Goal: Task Accomplishment & Management: Complete application form

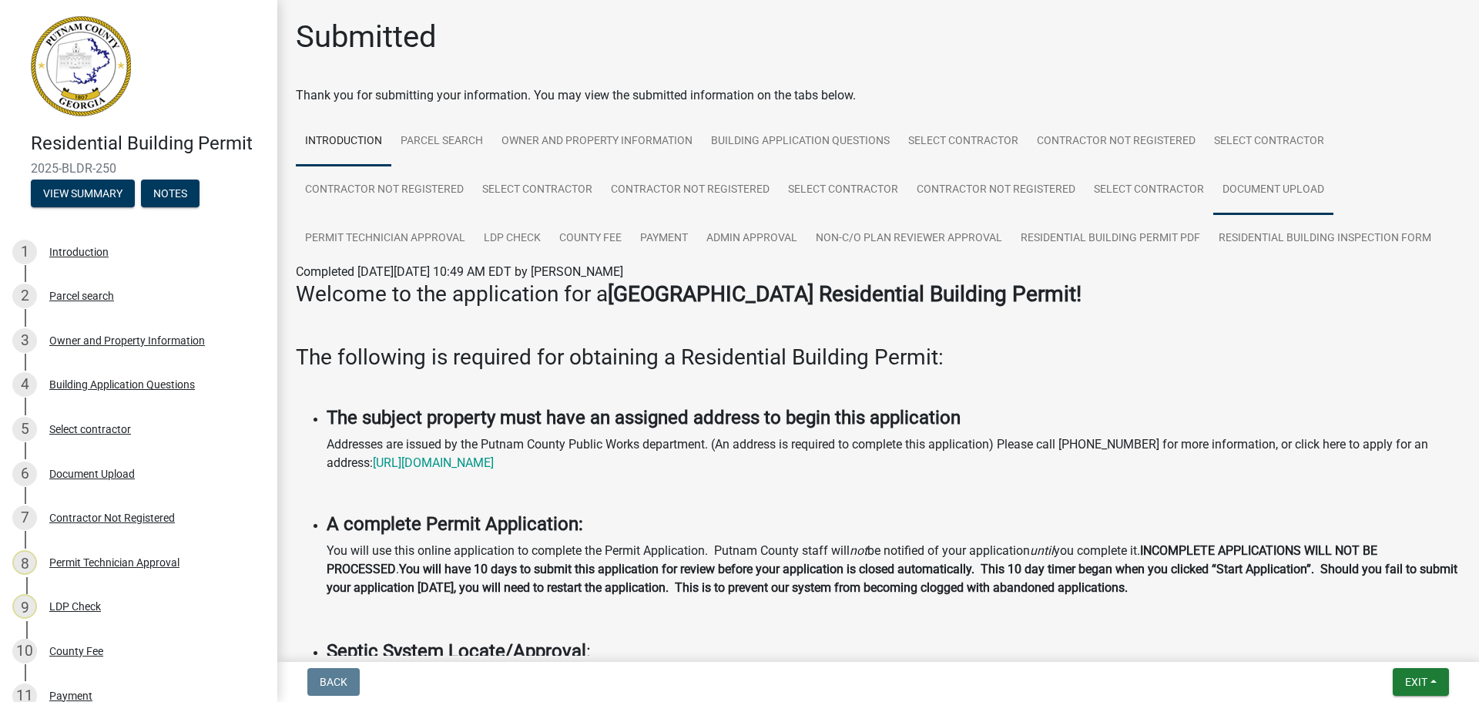
click at [1254, 186] on link "Document Upload" at bounding box center [1274, 190] width 120 height 49
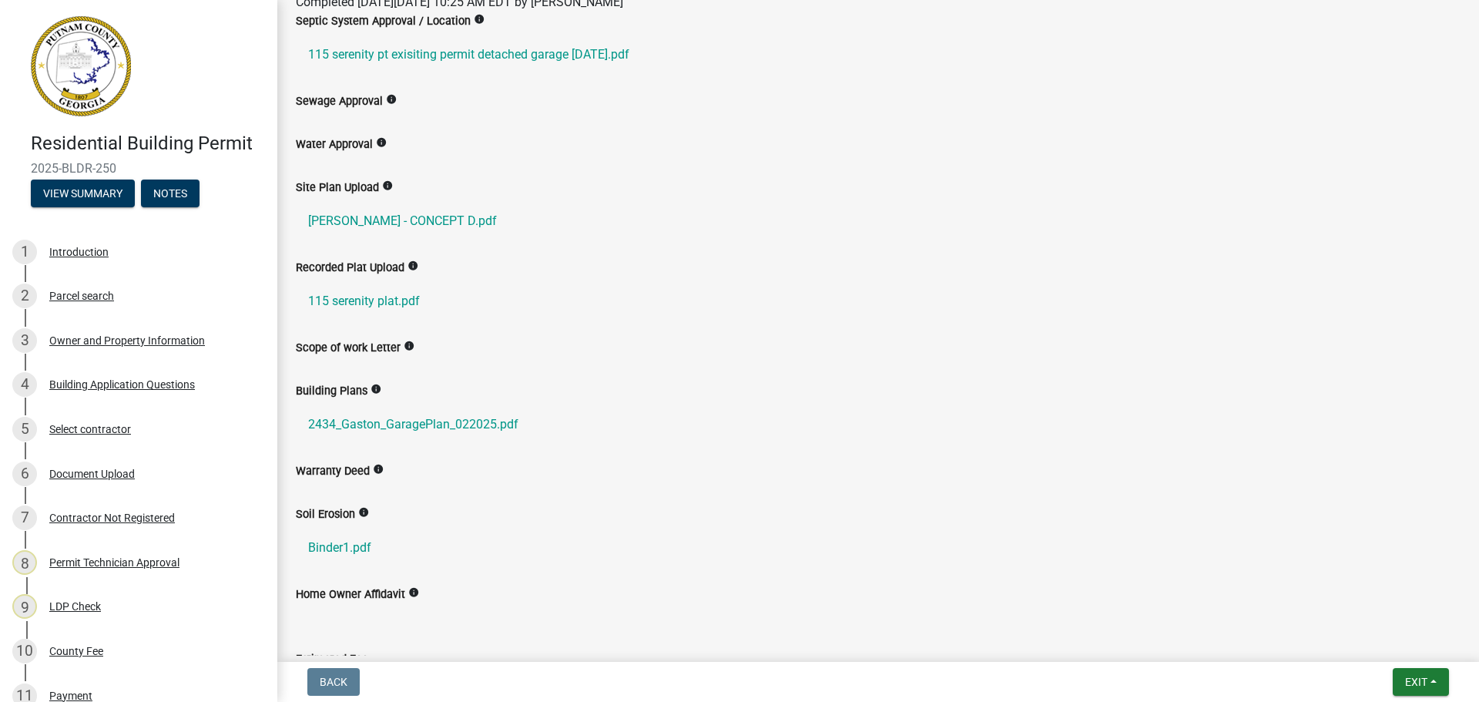
scroll to position [385, 0]
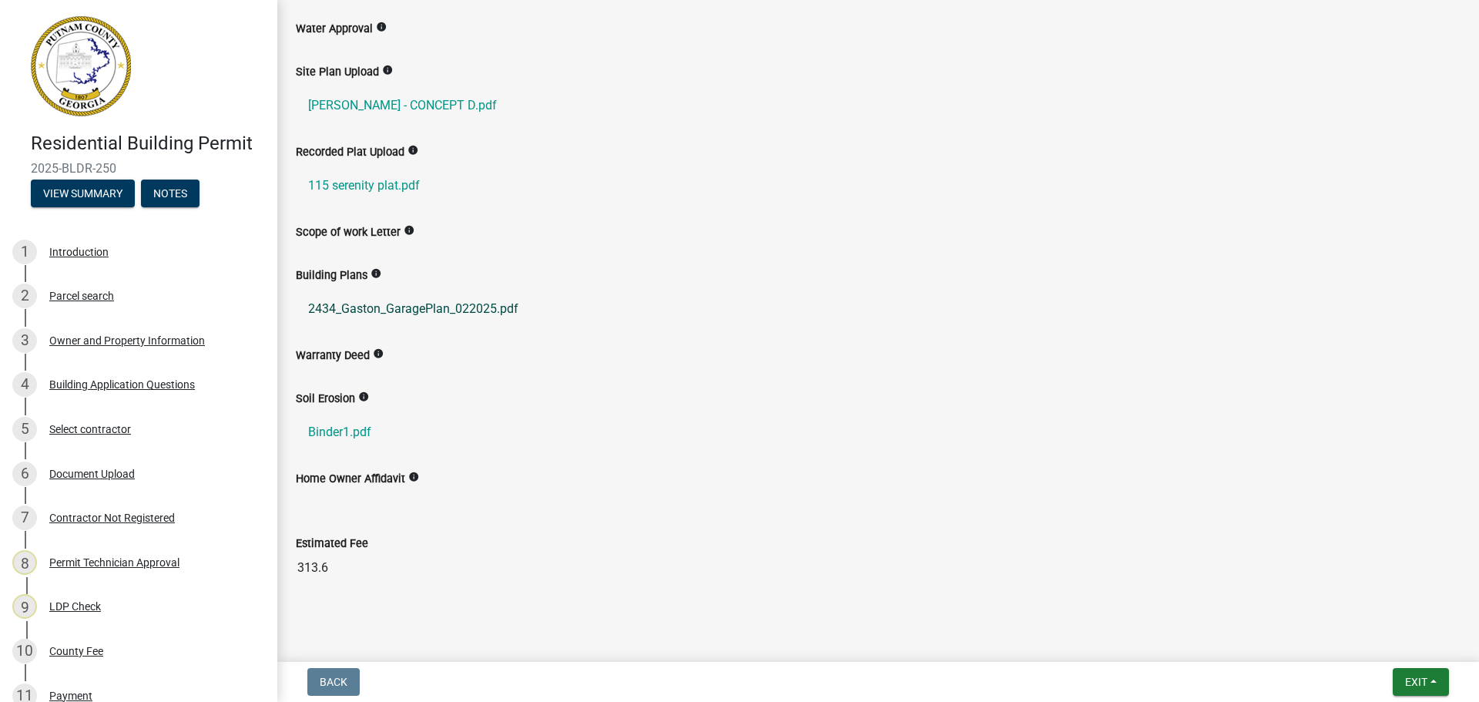
click at [418, 308] on link "2434_Gaston_GaragePlan_022025.pdf" at bounding box center [878, 308] width 1165 height 37
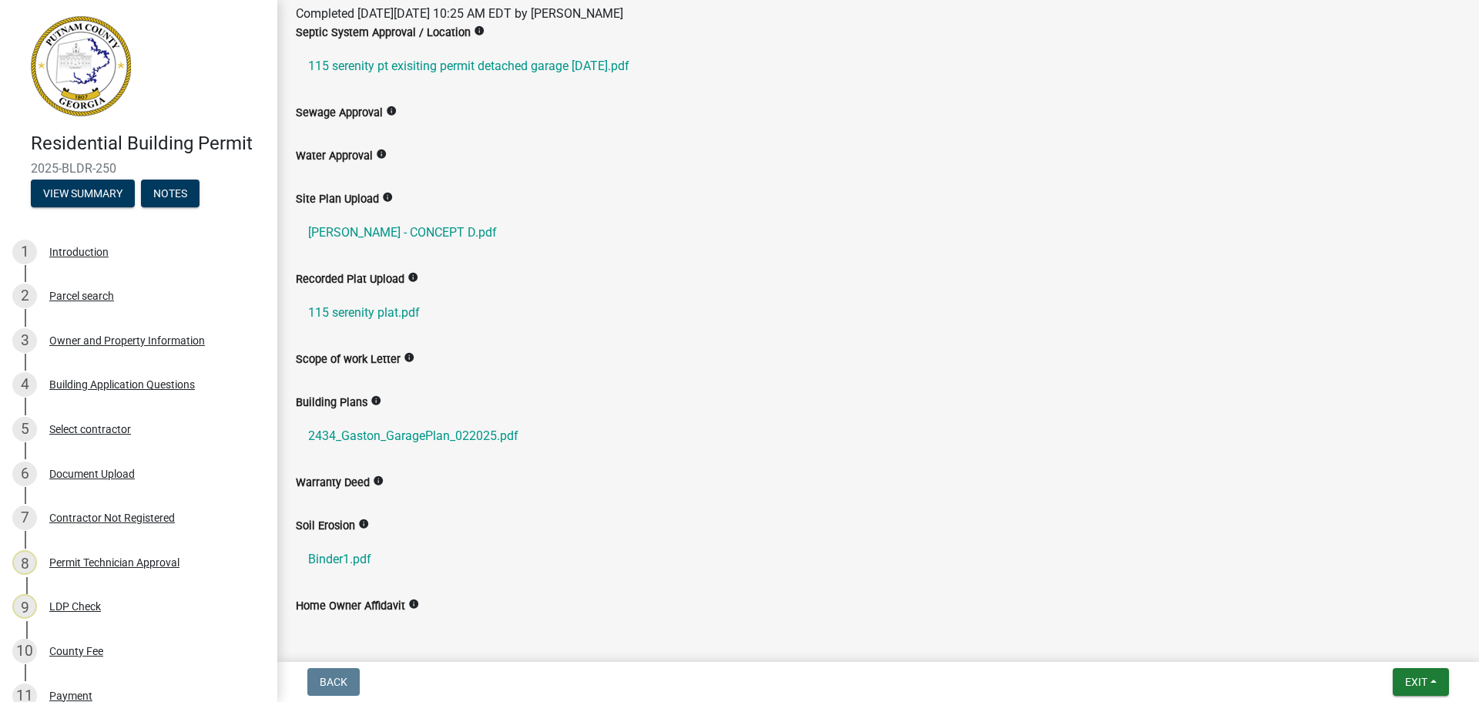
scroll to position [231, 0]
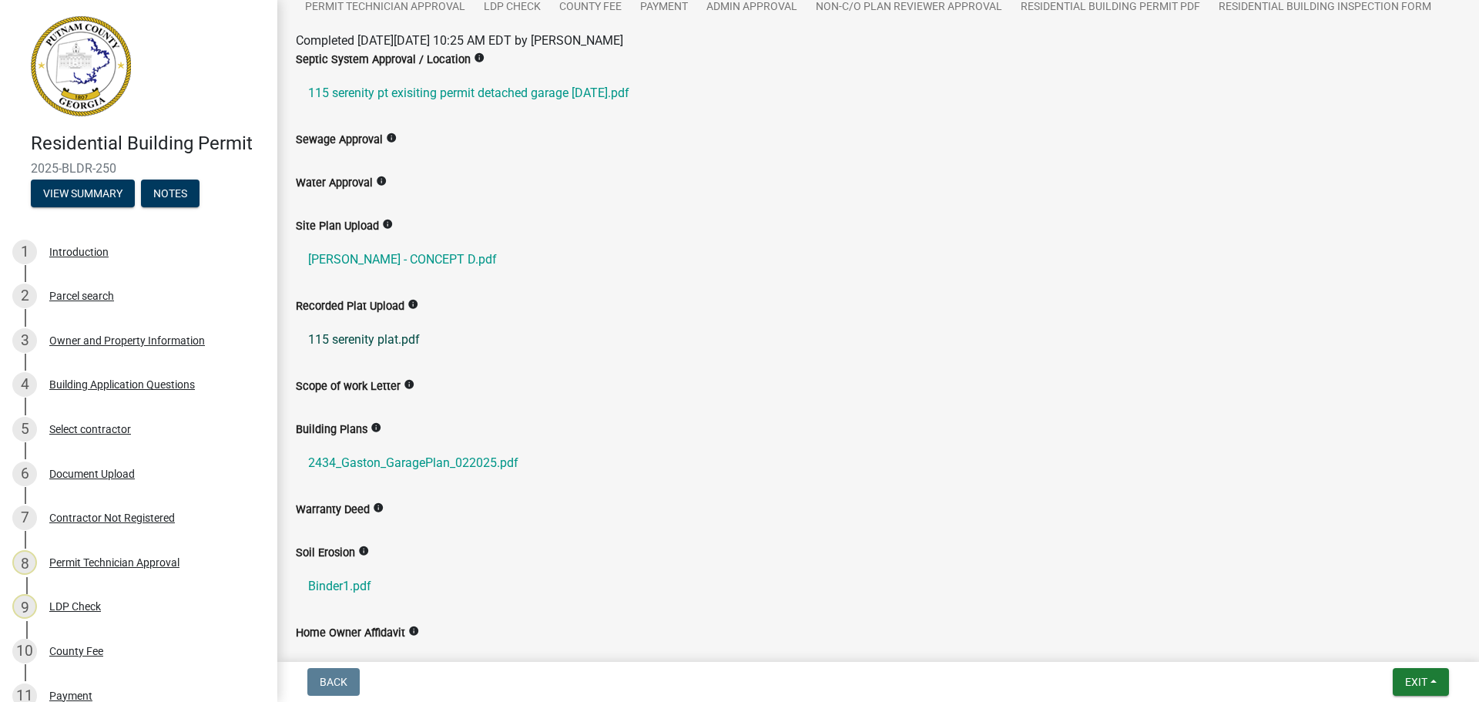
click at [350, 341] on link "115 serenity plat.pdf" at bounding box center [878, 339] width 1165 height 37
click at [396, 261] on link "[PERSON_NAME] - CONCEPT D.pdf" at bounding box center [878, 259] width 1165 height 37
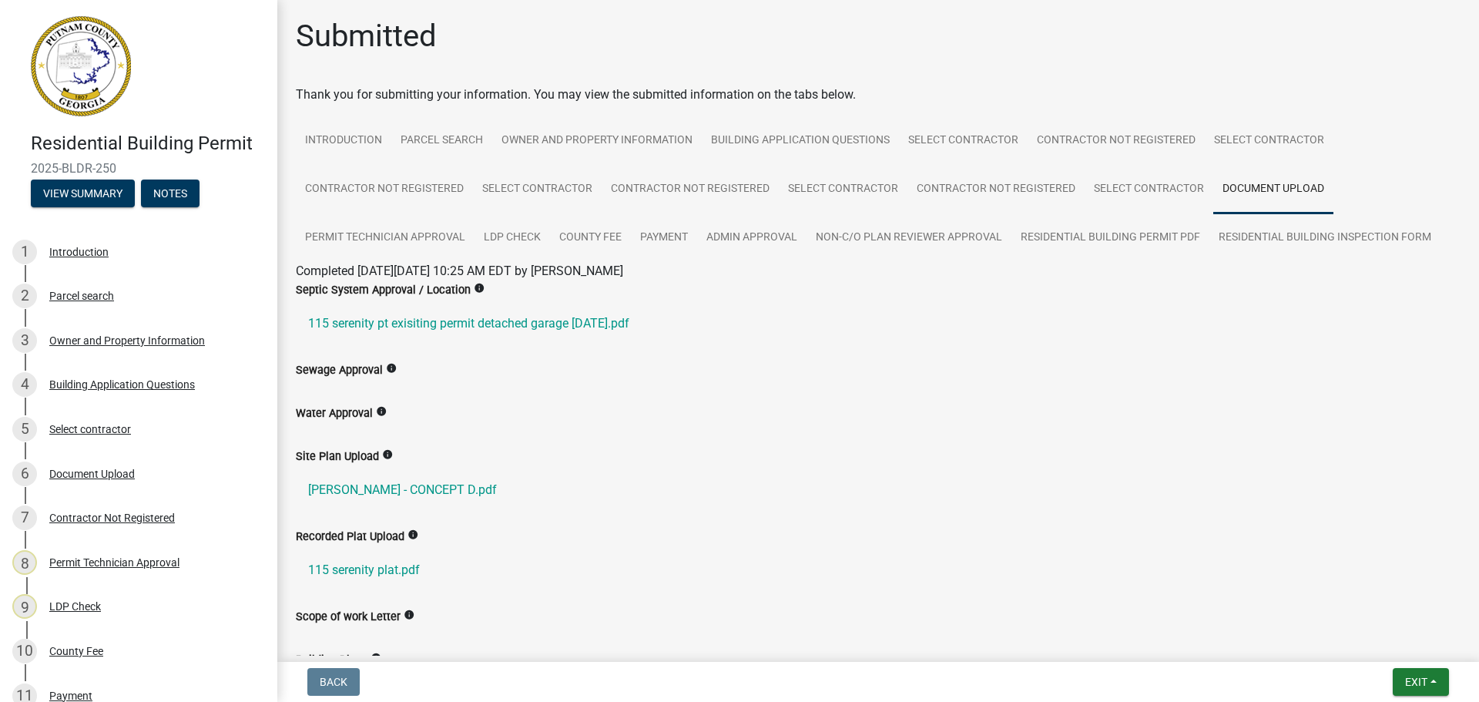
scroll to position [0, 0]
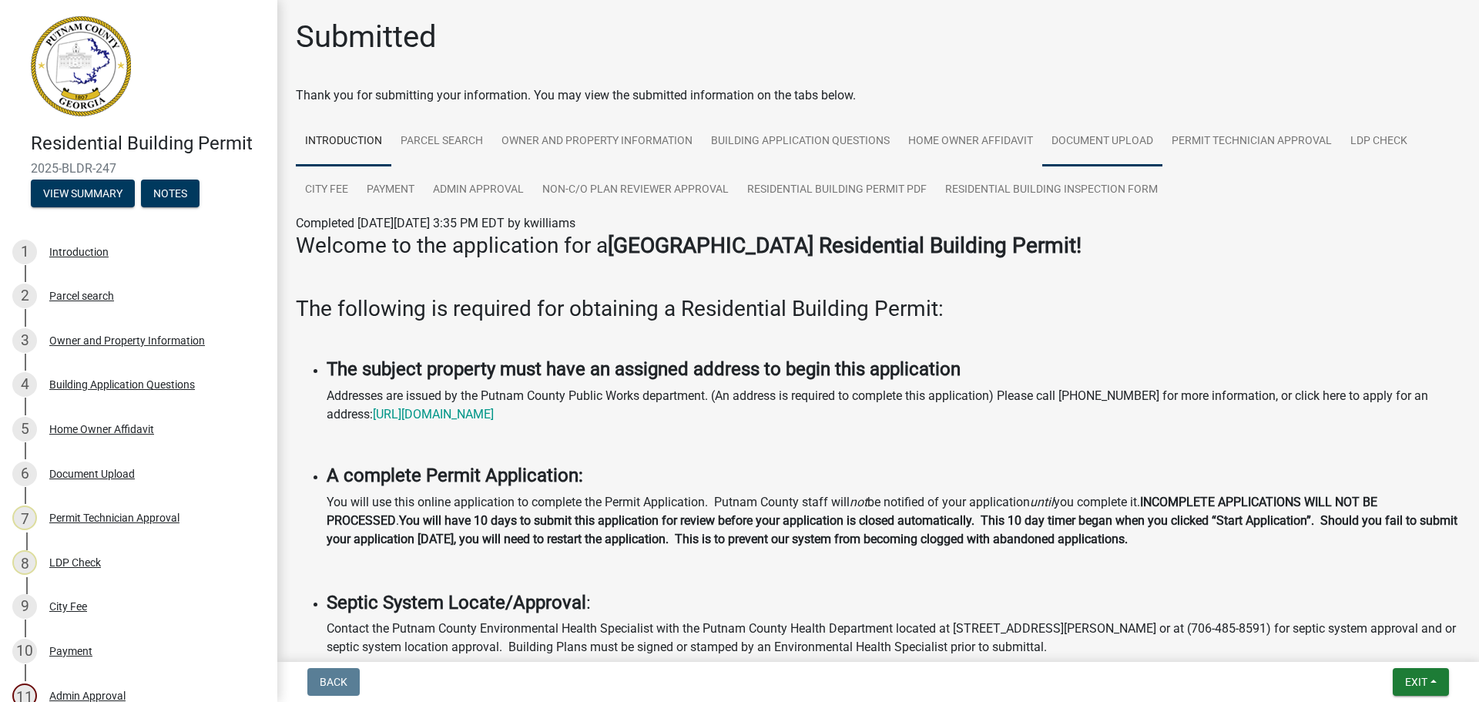
click at [1064, 131] on link "Document Upload" at bounding box center [1103, 141] width 120 height 49
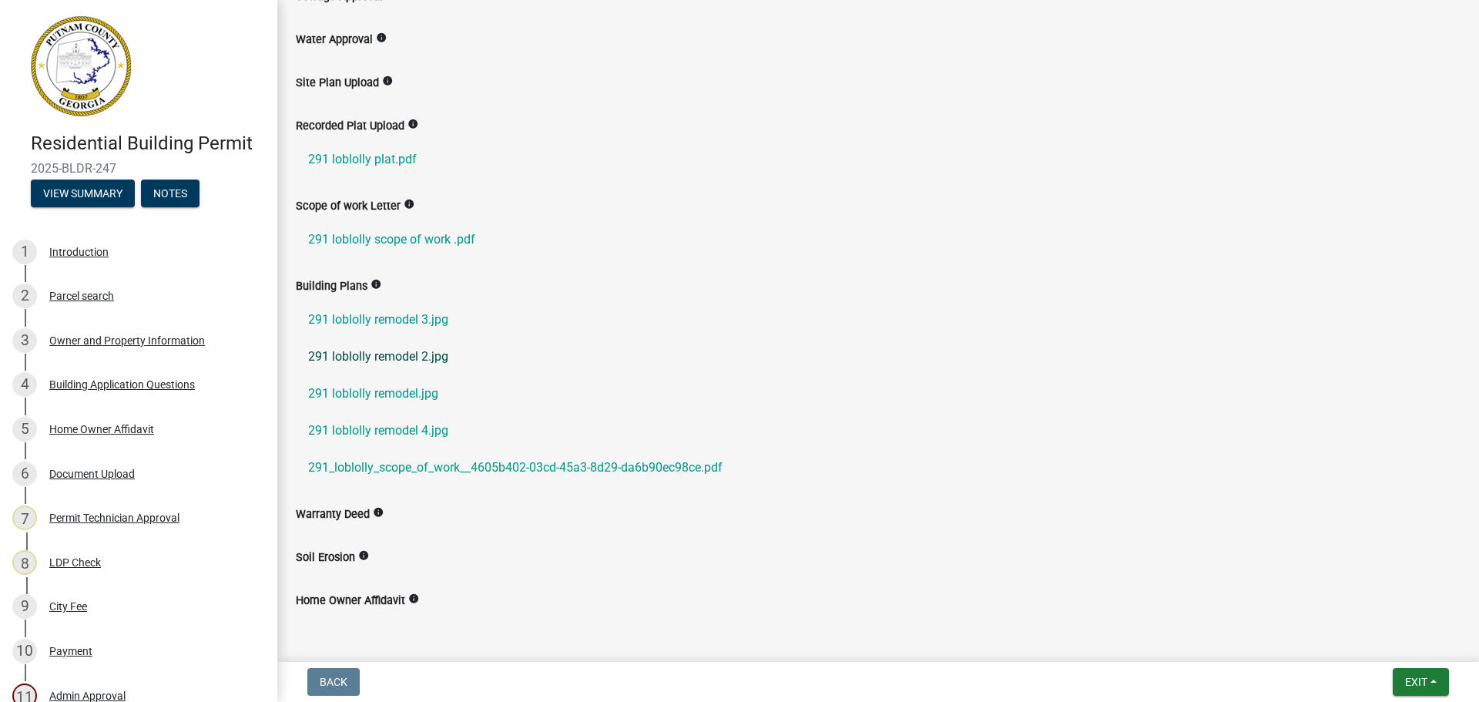
scroll to position [308, 0]
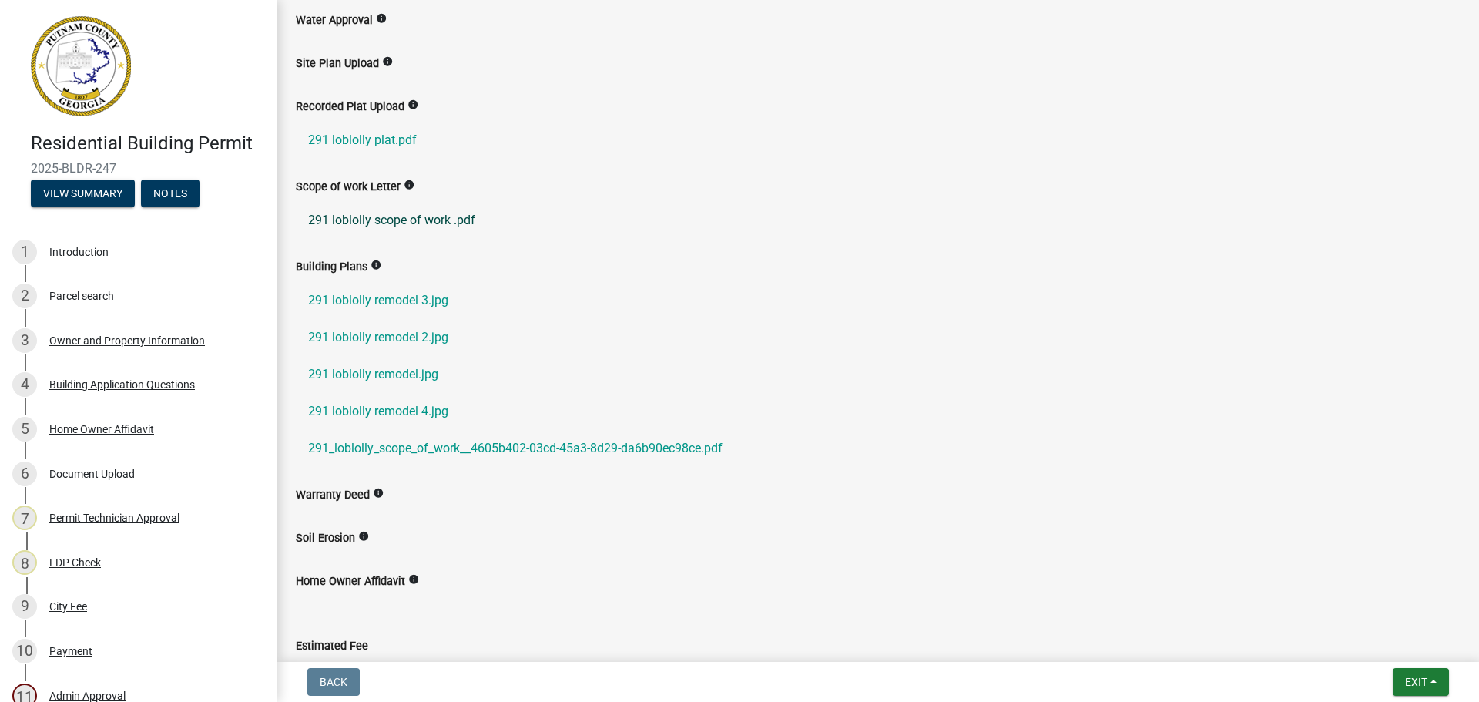
click at [438, 220] on link "291 loblolly scope of work .pdf" at bounding box center [878, 220] width 1165 height 37
click at [360, 377] on link "291 loblolly remodel.jpg" at bounding box center [878, 374] width 1165 height 37
click at [384, 340] on link "291 loblolly remodel 2.jpg" at bounding box center [878, 337] width 1165 height 37
click at [359, 299] on link "291 loblolly remodel 3.jpg" at bounding box center [878, 300] width 1165 height 37
click at [346, 406] on link "291 loblolly remodel 4.jpg" at bounding box center [878, 411] width 1165 height 37
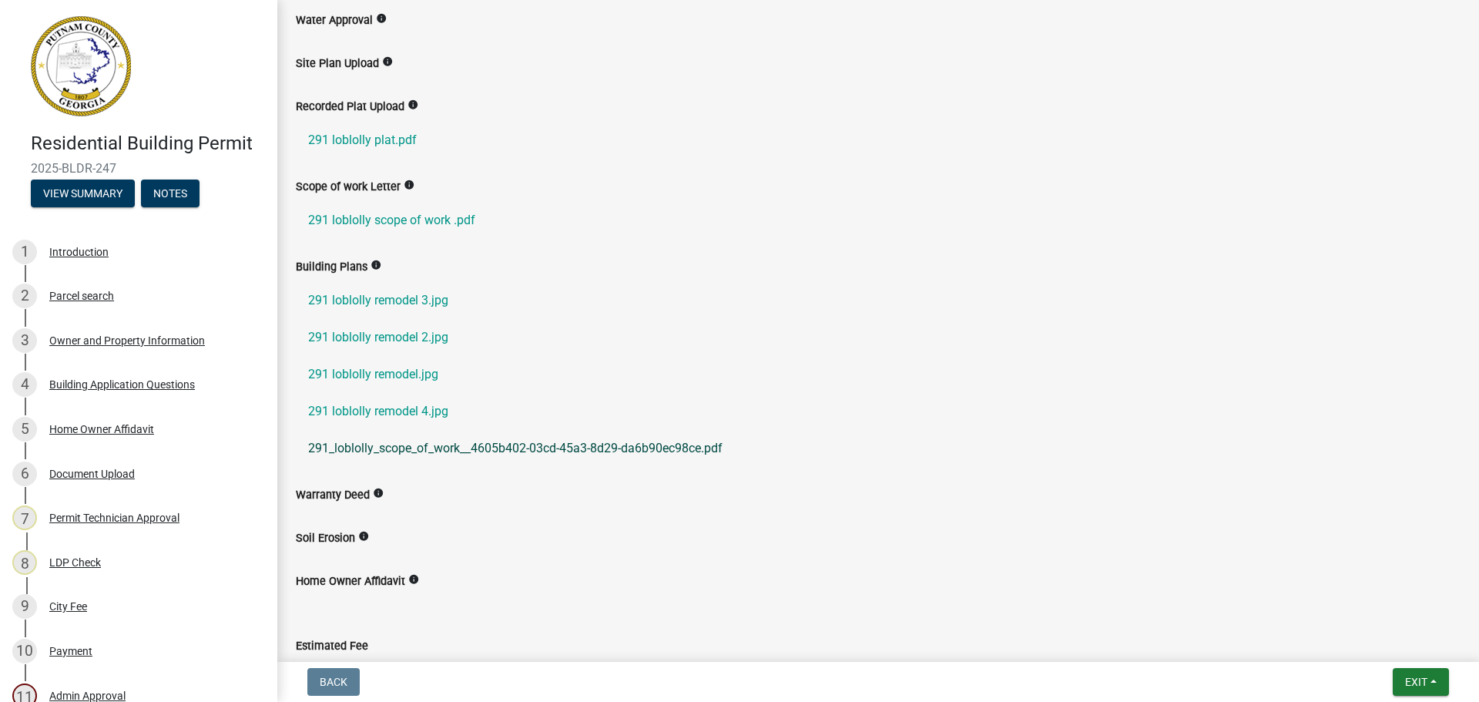
click at [502, 449] on link "291_loblolly_scope_of_work__4605b402-03cd-45a3-8d29-da6b90ec98ce.pdf" at bounding box center [878, 448] width 1165 height 37
